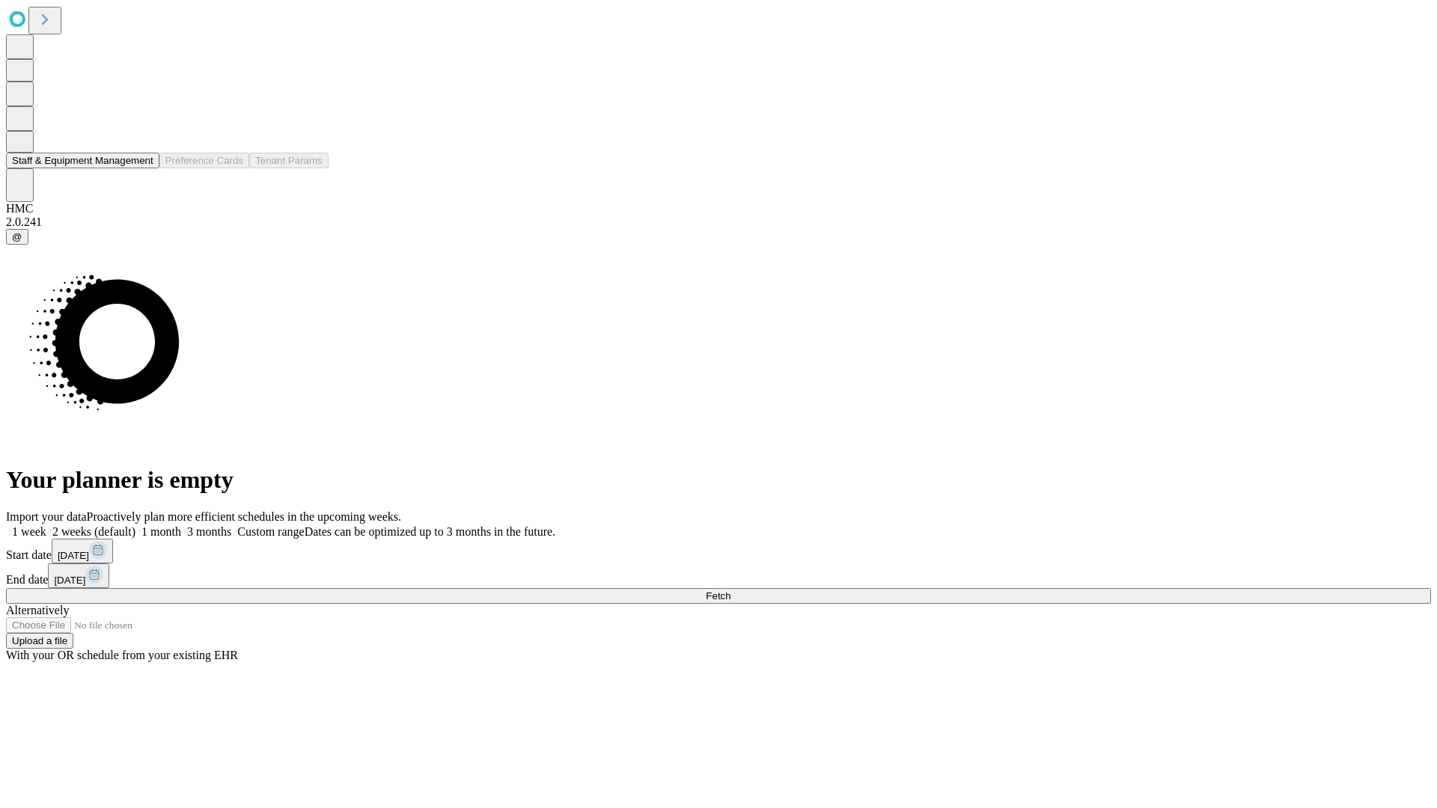
click at [140, 168] on button "Staff & Equipment Management" at bounding box center [82, 161] width 153 height 16
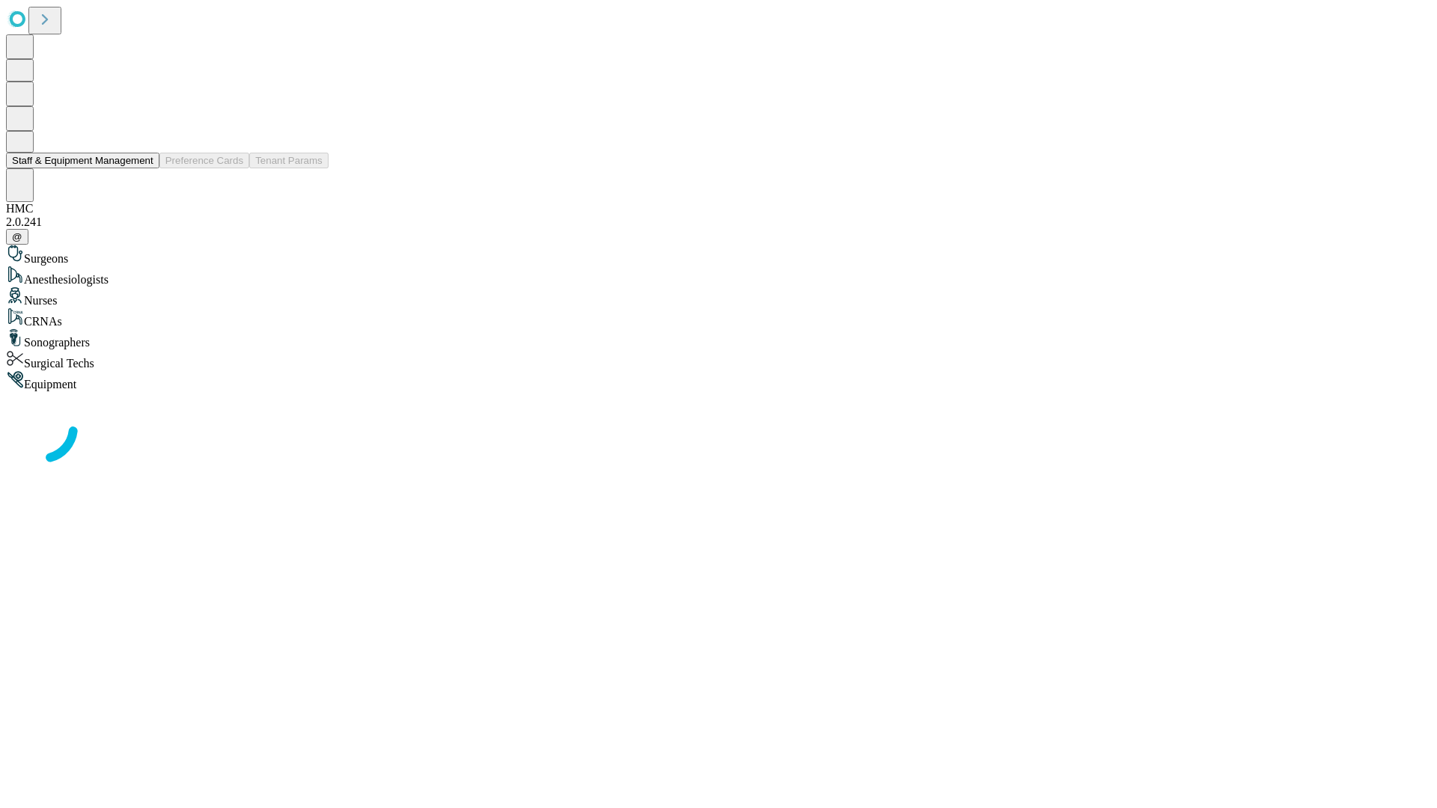
click at [140, 168] on button "Staff & Equipment Management" at bounding box center [82, 161] width 153 height 16
